Goal: Feedback & Contribution: Contribute content

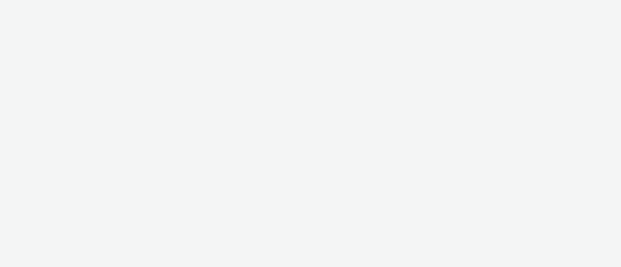
select select "11a7df10-284f-415c-b52a-427acf4c31ae"
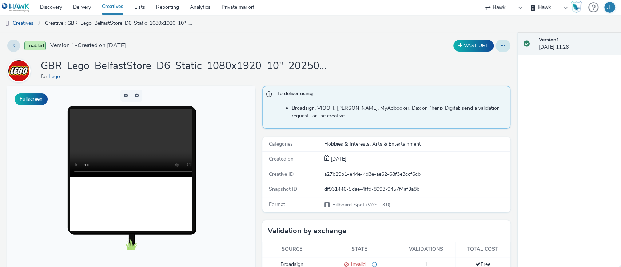
click at [500, 45] on button at bounding box center [503, 46] width 15 height 12
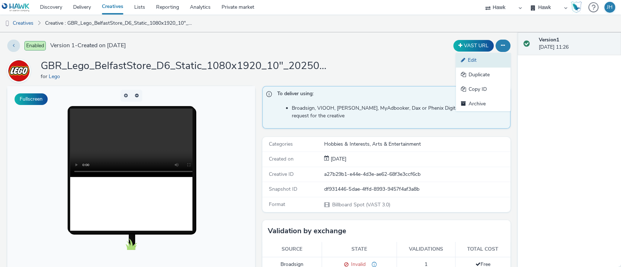
click at [495, 56] on link "Edit" at bounding box center [483, 60] width 55 height 15
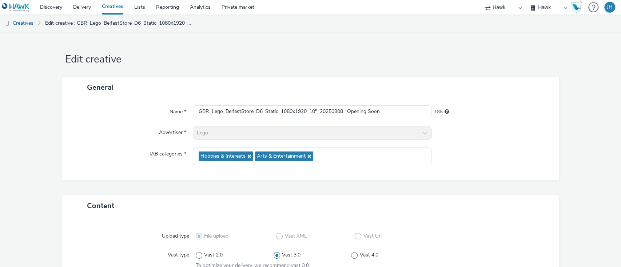
scroll to position [48, 0]
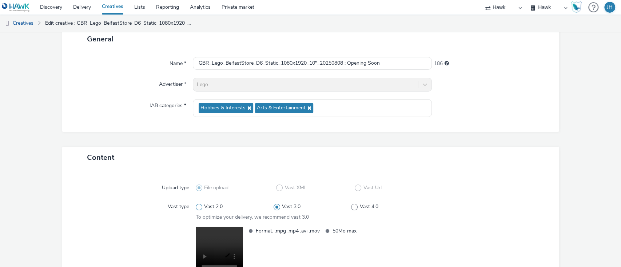
click at [225, 206] on label "Vast 2.0" at bounding box center [235, 206] width 78 height 7
click at [201, 206] on input "Vast 2.0" at bounding box center [198, 207] width 5 height 5
radio input "true"
radio input "false"
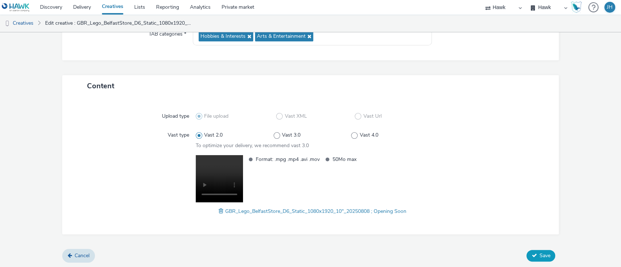
click at [532, 257] on icon at bounding box center [534, 255] width 5 height 5
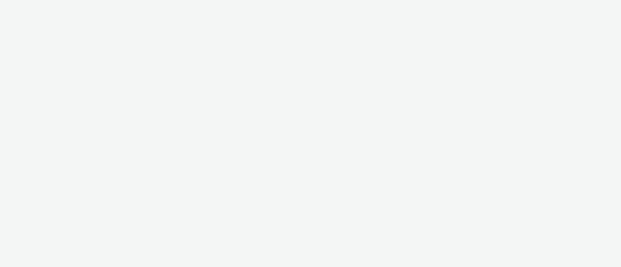
select select "11a7df10-284f-415c-b52a-427acf4c31ae"
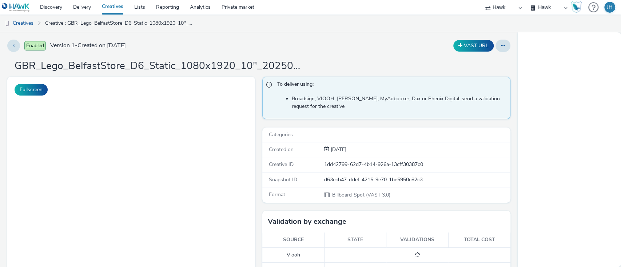
click at [496, 46] on button at bounding box center [503, 46] width 15 height 12
click at [501, 46] on icon at bounding box center [503, 45] width 4 height 5
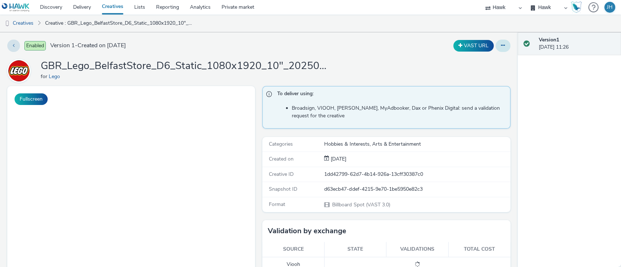
click at [501, 45] on icon at bounding box center [503, 45] width 4 height 5
click at [410, 60] on div "GBR_Lego_BelfastStore_D6_Static_1080x1920_10"_20250808 ; Now Open for Lego" at bounding box center [258, 70] width 503 height 23
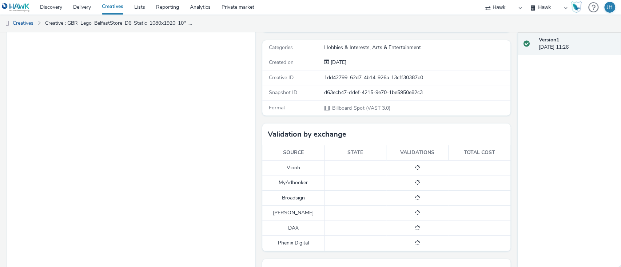
scroll to position [48, 0]
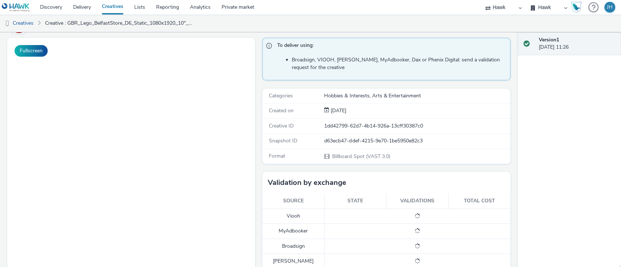
drag, startPoint x: 253, startPoint y: 112, endPoint x: 258, endPoint y: 118, distance: 8.0
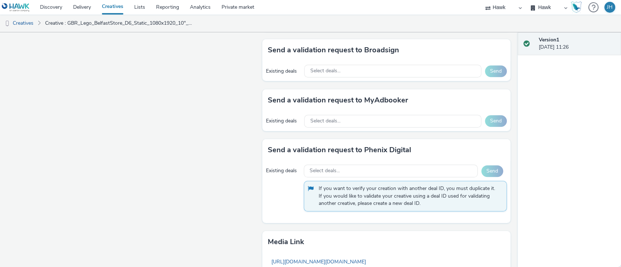
scroll to position [438, 0]
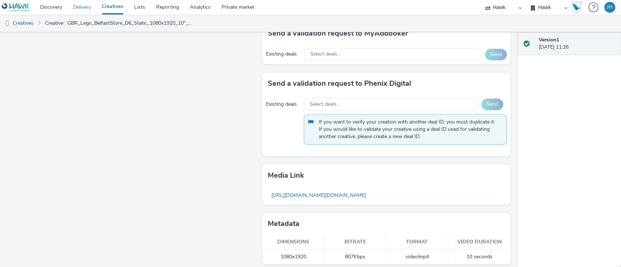
click at [293, 195] on link "[URL][DOMAIN_NAME][DOMAIN_NAME]" at bounding box center [319, 196] width 102 height 14
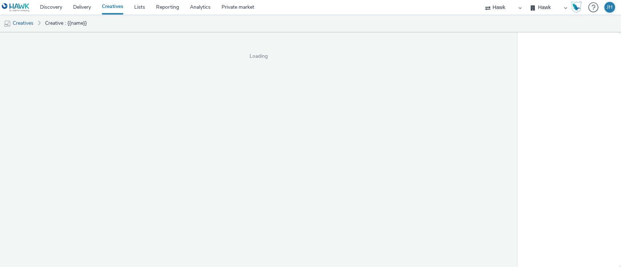
select select "11a7df10-284f-415c-b52a-427acf4c31ae"
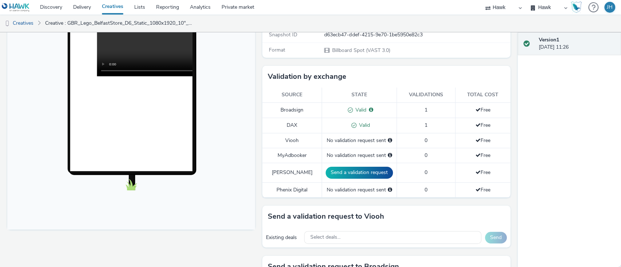
scroll to position [48, 0]
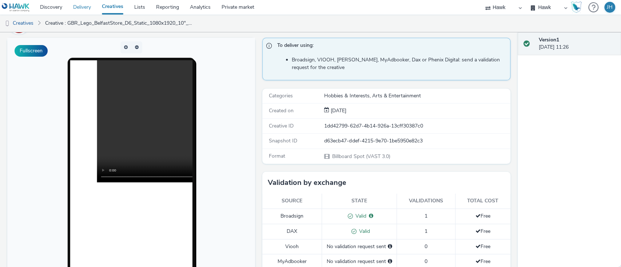
click at [78, 8] on link "Delivery" at bounding box center [82, 7] width 29 height 15
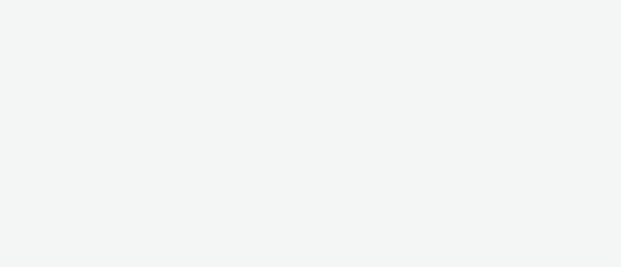
select select "11a7df10-284f-415c-b52a-427acf4c31ae"
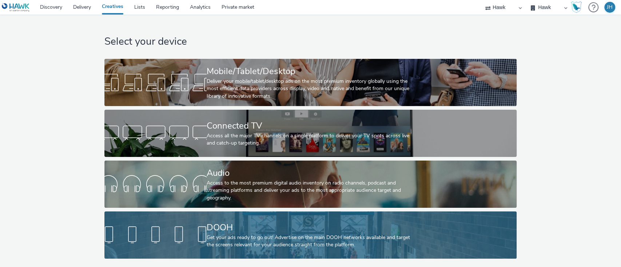
click at [315, 227] on div "DOOH" at bounding box center [309, 228] width 205 height 13
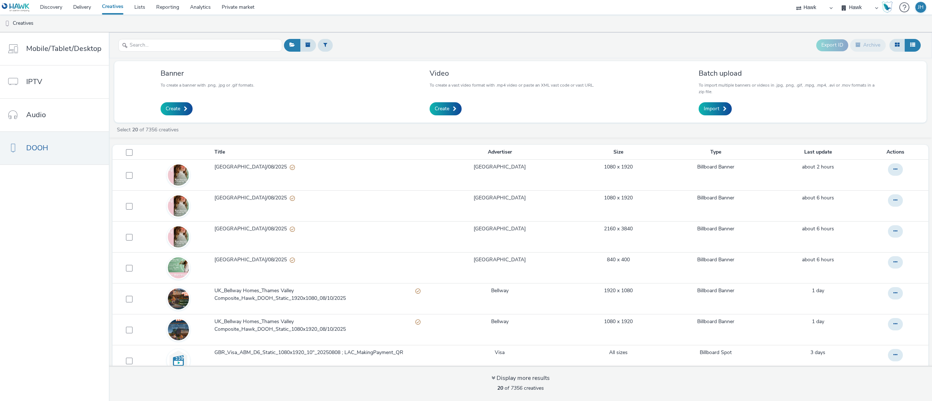
drag, startPoint x: 702, startPoint y: 45, endPoint x: 699, endPoint y: 53, distance: 9.1
click at [621, 45] on div "Export ID Archive" at bounding box center [602, 45] width 640 height 18
click at [621, 110] on link "Import" at bounding box center [714, 108] width 33 height 13
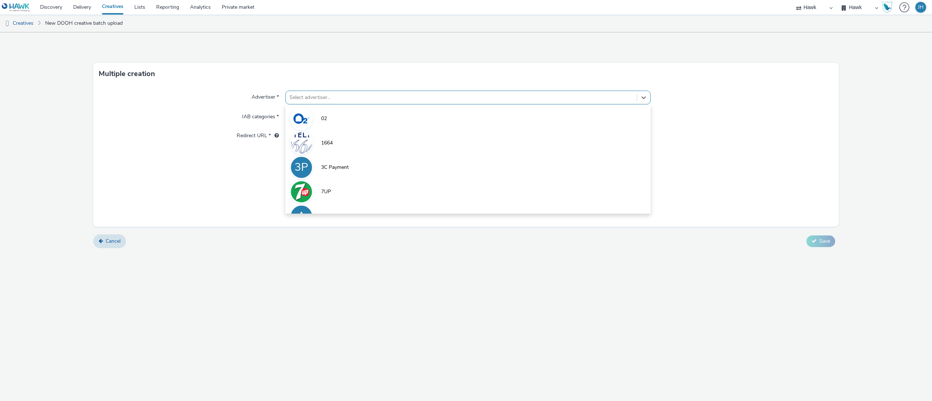
click at [372, 103] on div "Select advertiser..." at bounding box center [461, 98] width 351 height 12
type input "leg"
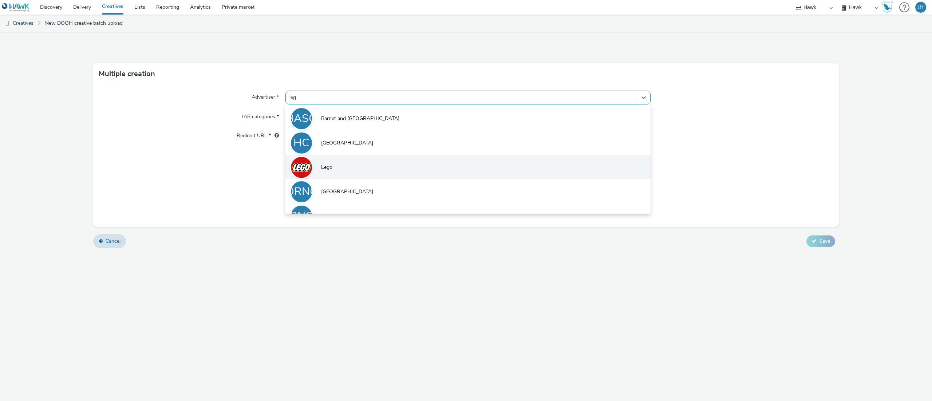
click at [369, 170] on li "Lego" at bounding box center [467, 167] width 365 height 24
type input "http://lego.fr"
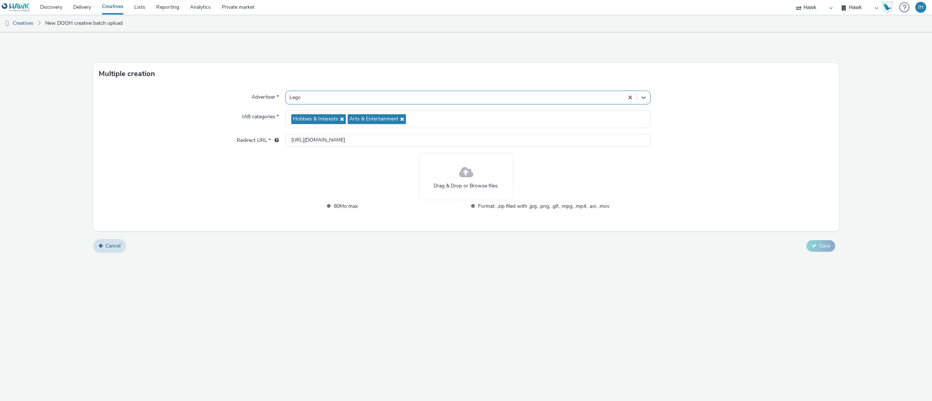
click at [446, 177] on div "Drag & Drop or Browse files." at bounding box center [465, 176] width 95 height 47
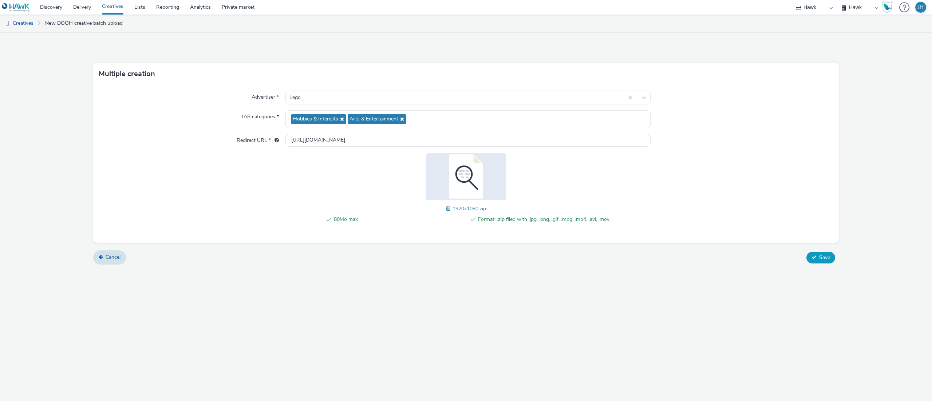
click at [621, 258] on button "Save" at bounding box center [820, 258] width 29 height 12
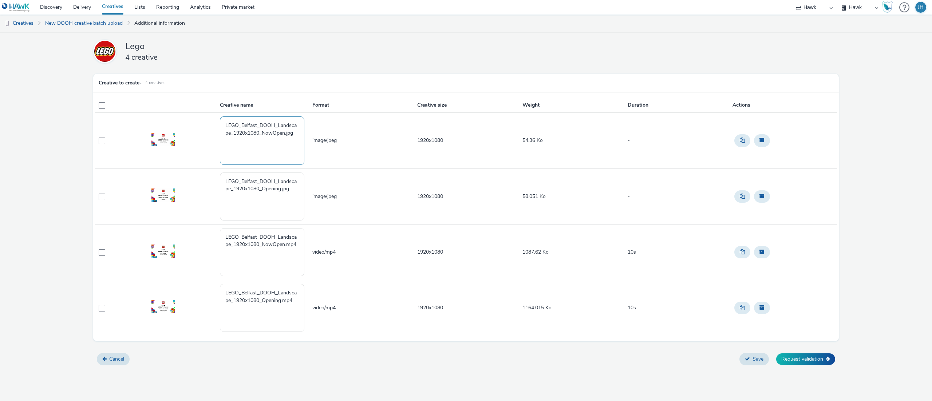
drag, startPoint x: 286, startPoint y: 133, endPoint x: 293, endPoint y: 134, distance: 6.9
click at [293, 134] on textarea "LEGO_Belfast_DOOH_Landscape_1920x1080_NowOpen.jpg" at bounding box center [262, 140] width 84 height 48
click at [297, 135] on textarea "LEGO_Belfast_DOOH_Landscape_1920x1080_NowOpen.jpg" at bounding box center [262, 140] width 84 height 48
click at [263, 135] on textarea "LEGO_Belfast_DOOH_Landscape_1920x1080_NowOpen.jpg" at bounding box center [262, 140] width 84 height 48
click at [272, 154] on textarea "LEGO_Belfast_DOOH_Landscape_1920x1080_NowOpen.jpg" at bounding box center [262, 140] width 84 height 48
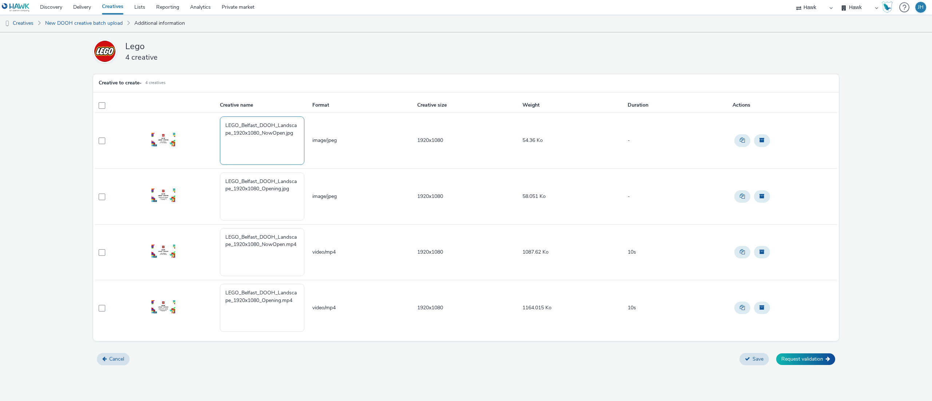
click at [236, 135] on textarea "LEGO_Belfast_DOOH_Landscape_1920x1080_NowOpen.jpg" at bounding box center [262, 140] width 84 height 48
drag, startPoint x: 809, startPoint y: 52, endPoint x: 788, endPoint y: 51, distance: 20.8
click at [621, 52] on div "Lego 4 creative" at bounding box center [462, 51] width 739 height 23
click at [266, 195] on textarea "LEGO_Belfast_DOOH_Landscape_1920x1080_Opening.jpg" at bounding box center [262, 196] width 84 height 48
paste textarea "GBR_Lego_BelfastStore_D6_Static_1920x1080_20250811 ; Opening Soon"
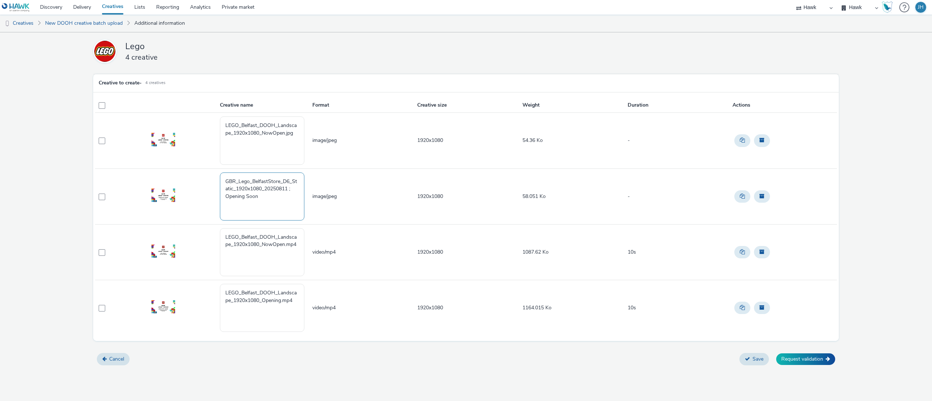
type textarea "GBR_Lego_BelfastStore_D6_Static_1920x1080_20250811 ; Opening Soon"
click at [298, 267] on textarea "LEGO_Belfast_DOOH_Landscape_1920x1080_Opening.mp4" at bounding box center [262, 308] width 84 height 48
paste textarea "GBR_Lego_BelfastStore_D6_Static_1920x1080_10"_20250811 ; Opening Soon"
type textarea "GBR_Lego_BelfastStore_D6_Static_1920x1080_10"_20250811 ; Opening Soon"
click at [275, 251] on textarea "LEGO_Belfast_DOOH_Landscape_1920x1080_NowOpen.mp4" at bounding box center [262, 252] width 84 height 48
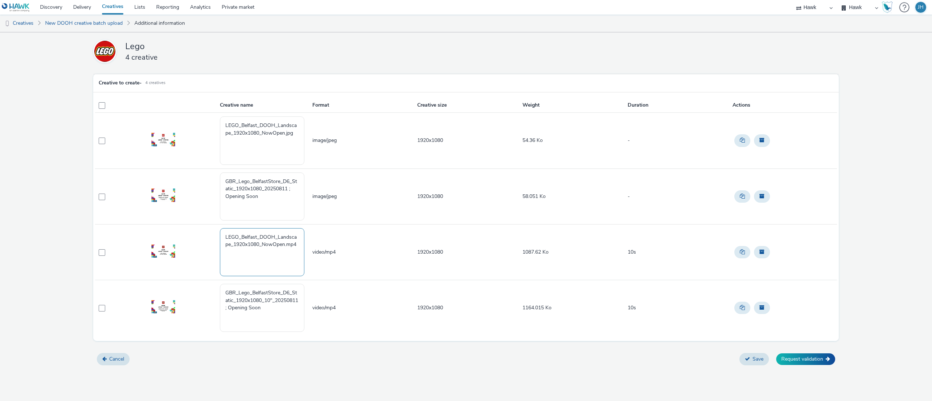
paste textarea "GBR_Lego_BelfastStore_D6_Static_1920x1080_10"_20250811 ; Now Open"
type textarea "GBR_Lego_BelfastStore_D6_Static_1920x1080_10"_20250811 ; Now Open"
click at [274, 196] on textarea "GBR_Lego_BelfastStore_D6_Static_1920x1080_20250811 ; Opening Soon" at bounding box center [262, 196] width 84 height 48
click at [277, 262] on textarea "GBR_Lego_BelfastStore_D6_Static_1920x1080_10"_20250811 ; Now Open" at bounding box center [262, 252] width 84 height 48
click at [262, 135] on textarea "LEGO_Belfast_DOOH_Landscape_1920x1080_NowOpen.jpg" at bounding box center [262, 140] width 84 height 48
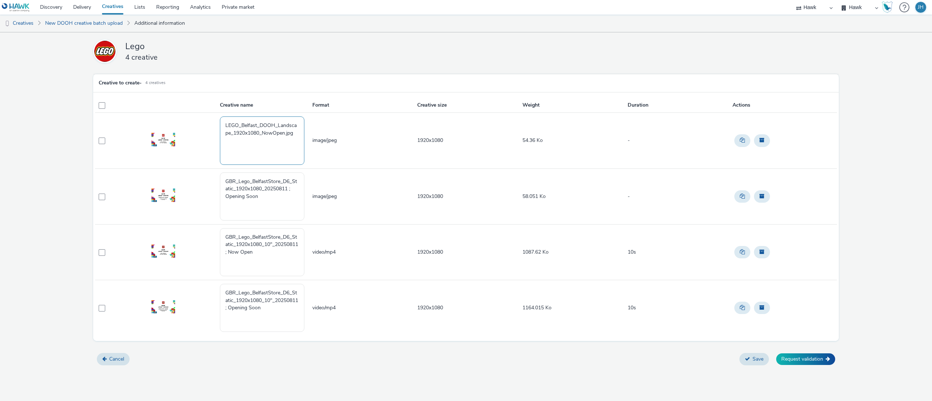
paste textarea "GBR_Lego_BelfastStore_D6_Static_1920x1080_10"_20250811 ; Now Open"
drag, startPoint x: 273, startPoint y: 133, endPoint x: 282, endPoint y: 164, distance: 31.8
click at [273, 134] on textarea "GBR_Lego_BelfastStore_D6_Static_1920x1080_10"_20250811 ; Now Open" at bounding box center [262, 140] width 84 height 48
click at [284, 148] on textarea "GBR_Lego_BelfastStore_D6_Static_1920x1080_20250811 ; Now Open" at bounding box center [262, 140] width 84 height 48
type textarea "GBR_Lego_BelfastStore_D6_Static_1920x1080_20250811 ; Now Open"
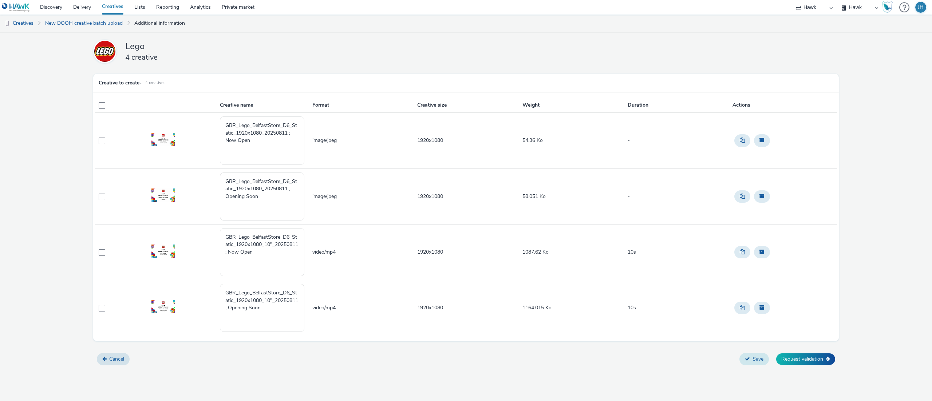
click at [621, 267] on button "Save" at bounding box center [753, 359] width 29 height 12
